Goal: Find contact information: Find contact information

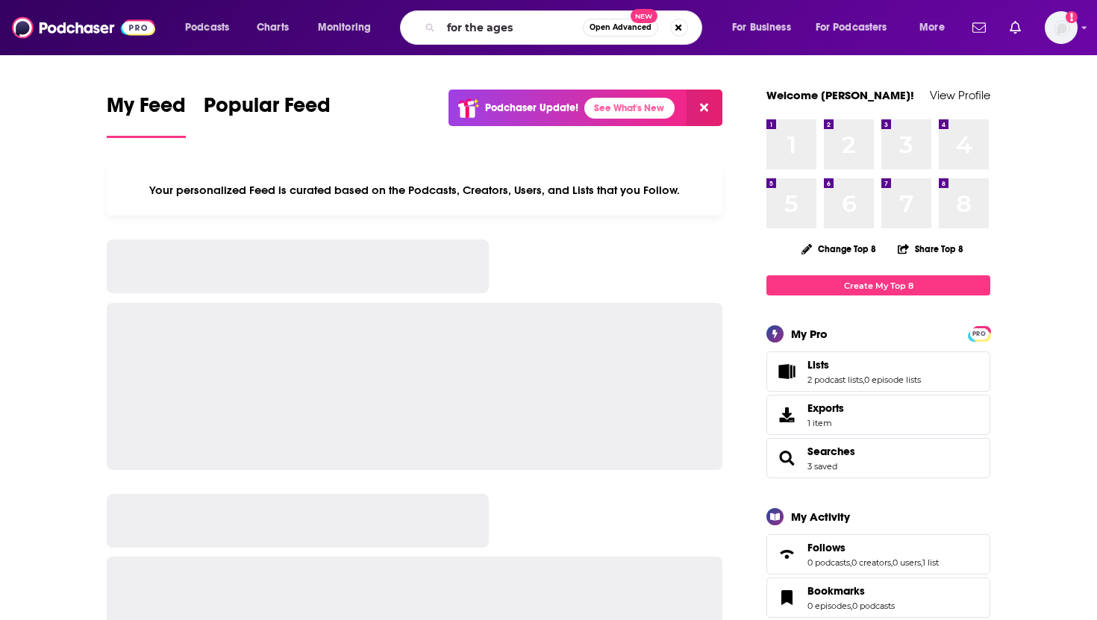
type input "for the ages"
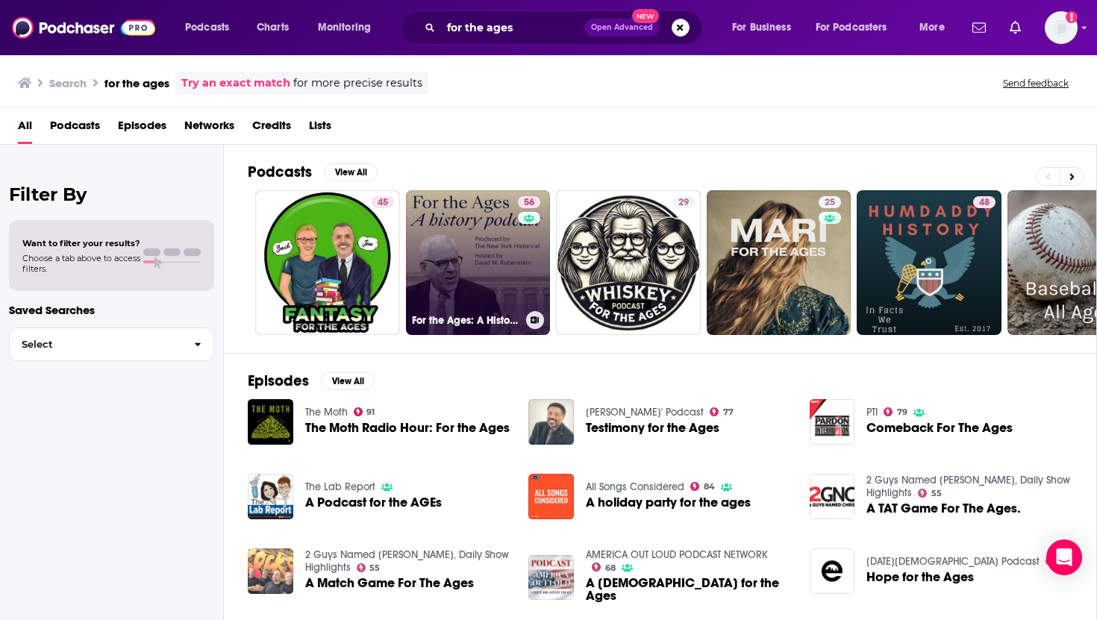
click at [453, 244] on link "56 For the Ages: A History Podcast" at bounding box center [478, 262] width 145 height 145
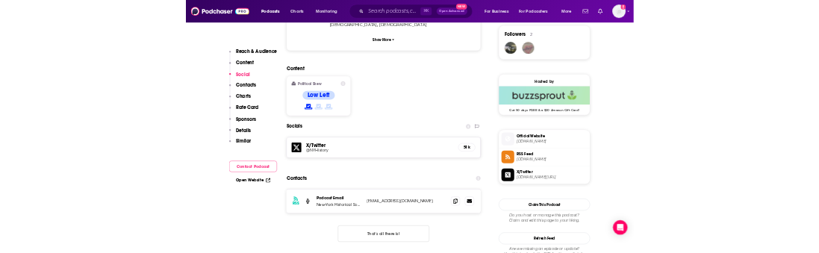
scroll to position [1092, 0]
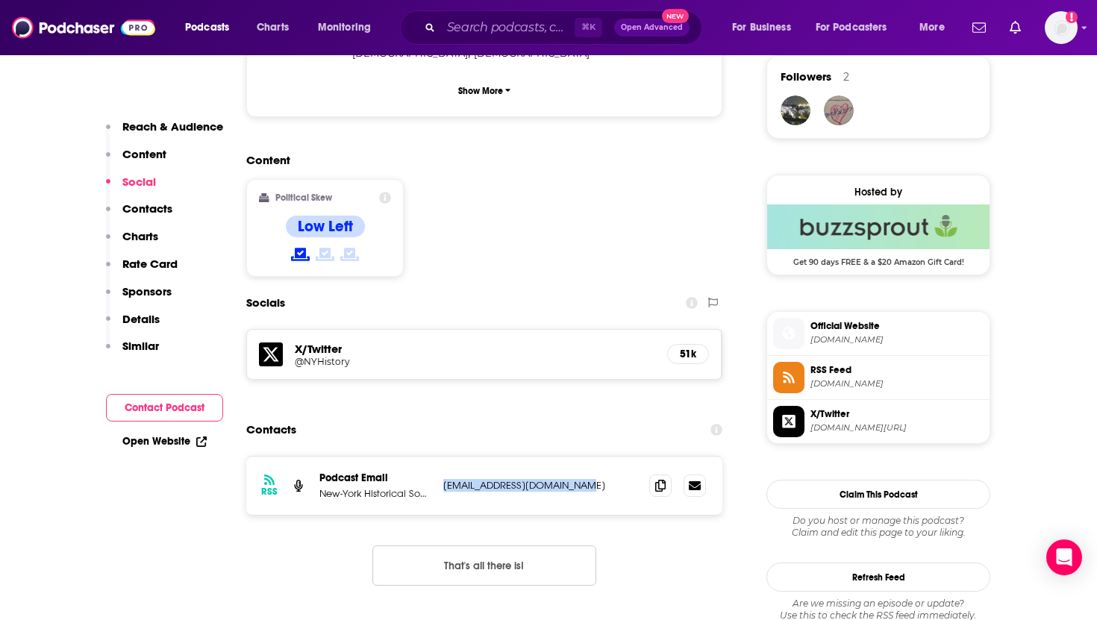
drag, startPoint x: 593, startPoint y: 417, endPoint x: 443, endPoint y: 418, distance: 149.3
click at [443, 479] on p "[EMAIL_ADDRESS][DOMAIN_NAME]" at bounding box center [540, 485] width 194 height 13
copy p "[EMAIL_ADDRESS][DOMAIN_NAME]"
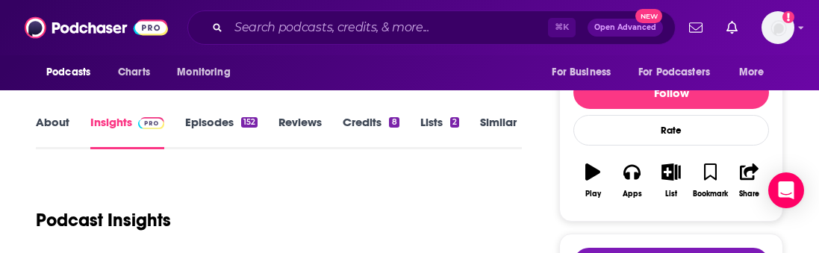
scroll to position [177, 0]
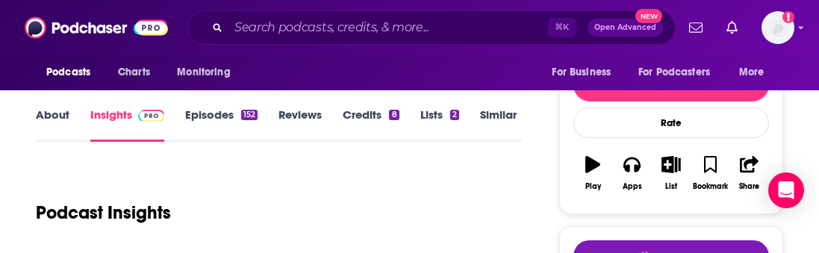
click at [53, 113] on link "About" at bounding box center [53, 124] width 34 height 34
